Goal: Task Accomplishment & Management: Manage account settings

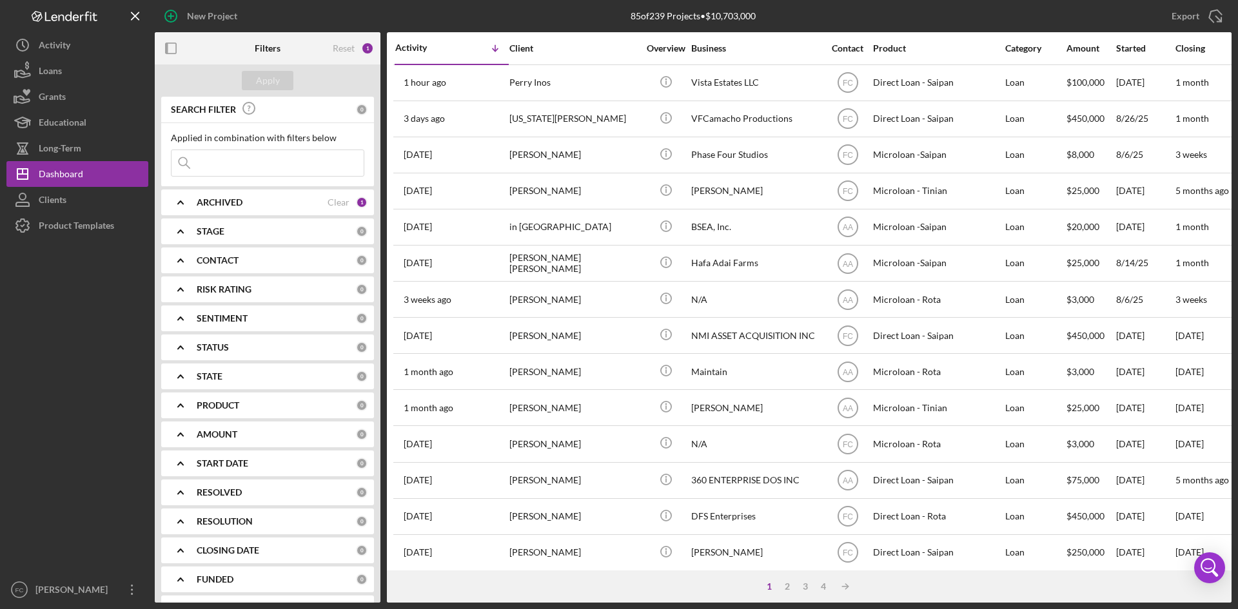
click at [40, 573] on div at bounding box center [77, 408] width 142 height 339
click at [44, 587] on div "[PERSON_NAME]" at bounding box center [74, 591] width 84 height 29
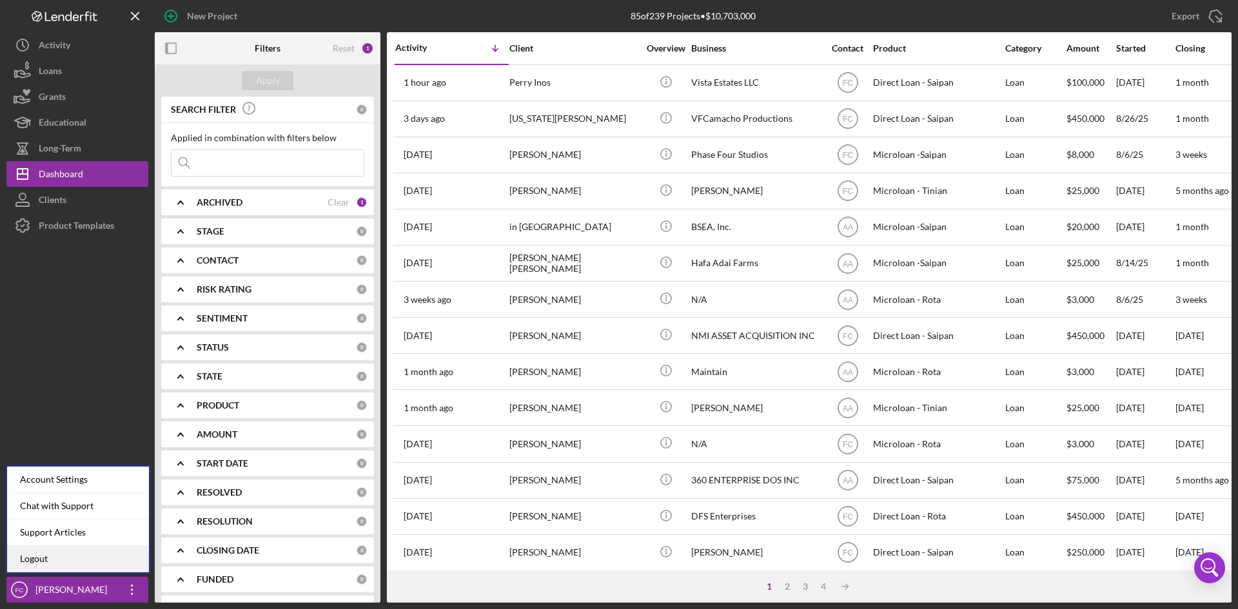
click at [45, 561] on link "Logout" at bounding box center [78, 559] width 142 height 26
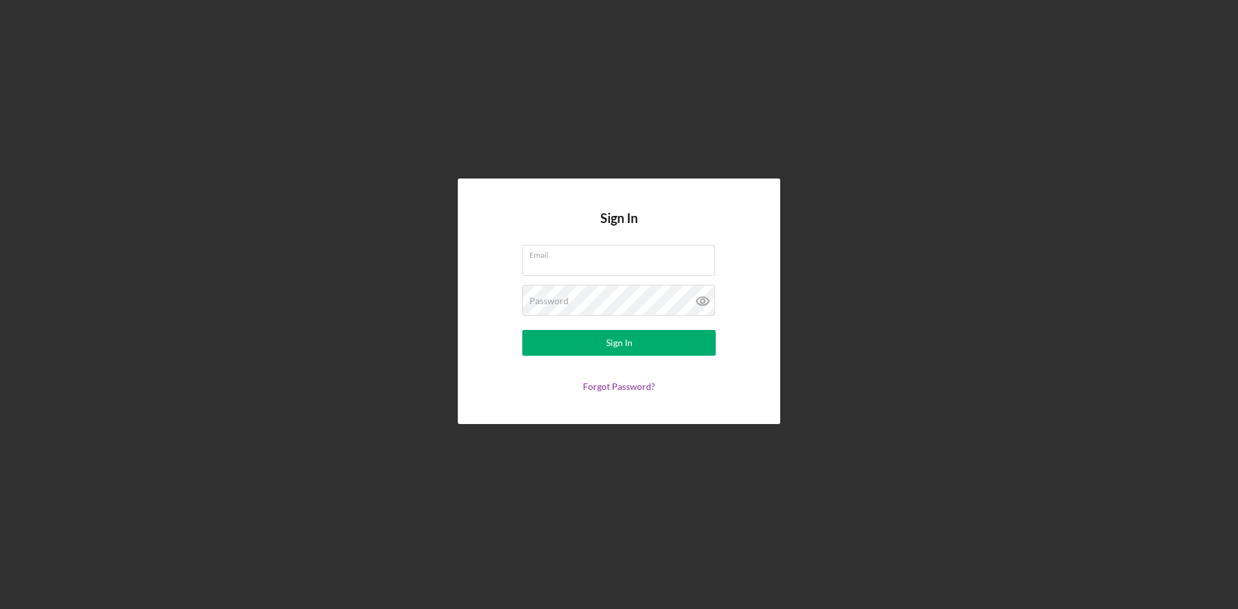
type input "[PERSON_NAME][EMAIL_ADDRESS][DOMAIN_NAME]"
